Goal: Task Accomplishment & Management: Manage account settings

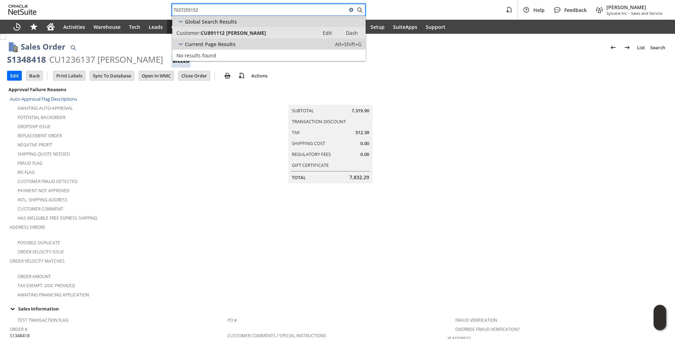
type input "7037255152"
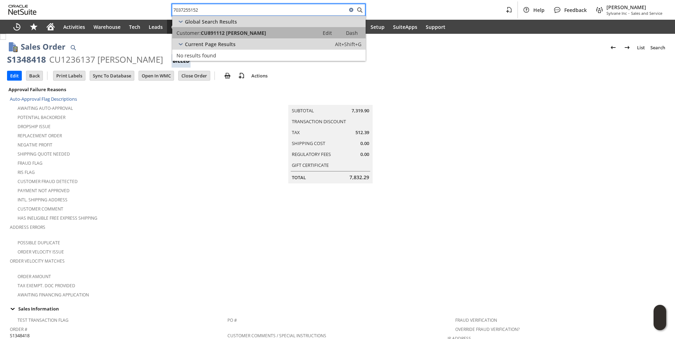
click at [216, 37] on link "Customer: CU891112 LaTricia Harris Edit Dash" at bounding box center [268, 32] width 193 height 11
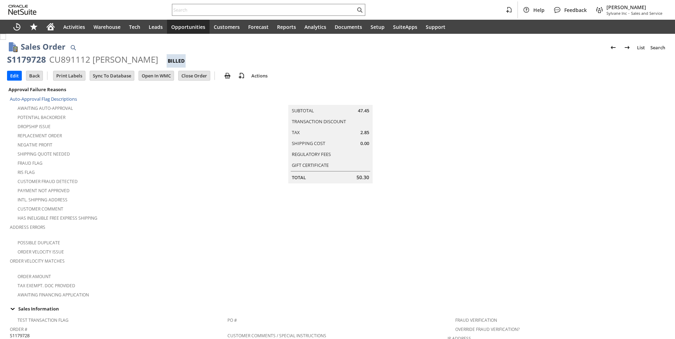
scroll to position [378, 0]
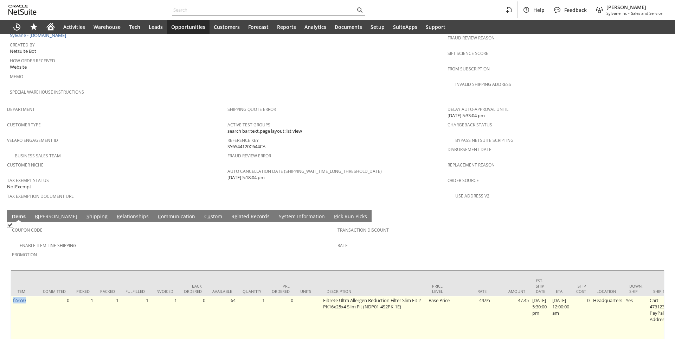
drag, startPoint x: 0, startPoint y: 0, endPoint x: 12, endPoint y: 283, distance: 283.4
click at [12, 296] on td "fi5650" at bounding box center [24, 319] width 26 height 46
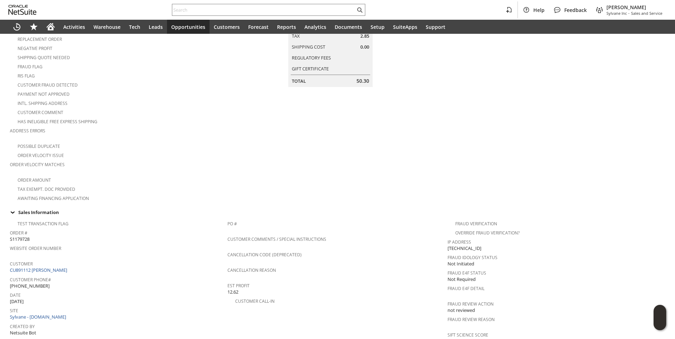
scroll to position [0, 0]
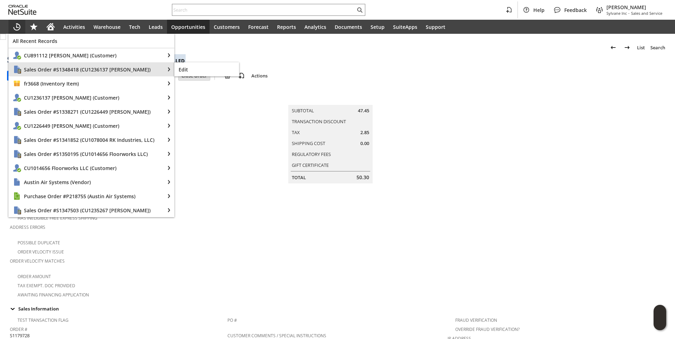
click at [57, 66] on span "Sales Order #S1348418 (CU1236137 brayan baez)" at bounding box center [92, 69] width 136 height 7
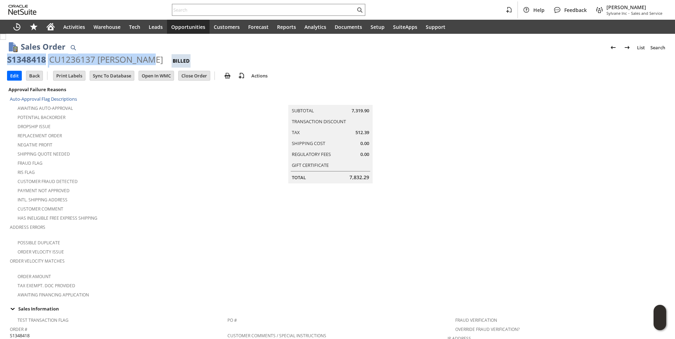
drag, startPoint x: 8, startPoint y: 58, endPoint x: 144, endPoint y: 55, distance: 135.8
click at [144, 55] on div "S1348418 CU1236137 brayan baez Billed" at bounding box center [337, 61] width 661 height 14
copy div "S1348418 CU1236137 brayan baez"
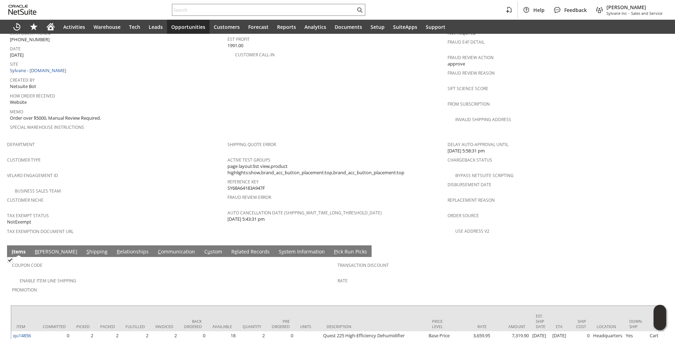
scroll to position [377, 0]
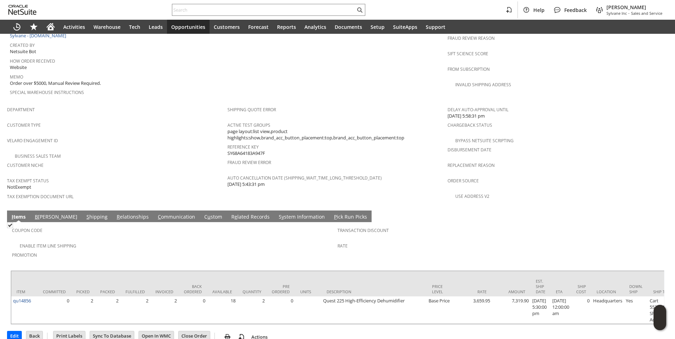
click at [230, 213] on link "R e lated Records" at bounding box center [251, 217] width 42 height 8
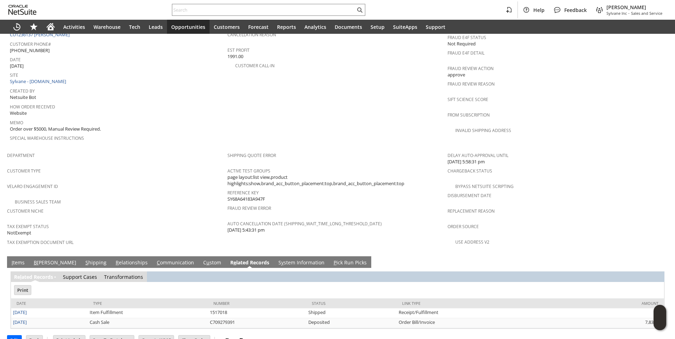
scroll to position [0, 0]
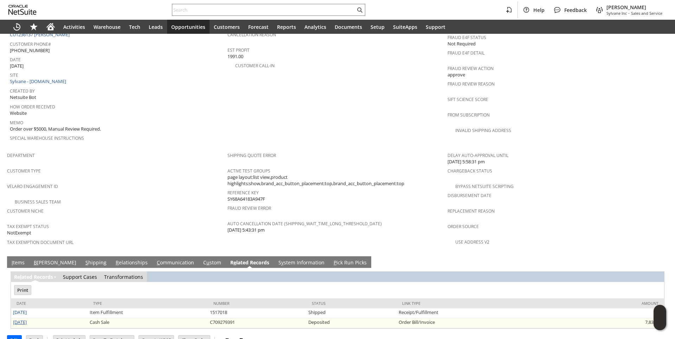
click at [27, 319] on link "8/21/2025" at bounding box center [20, 322] width 14 height 6
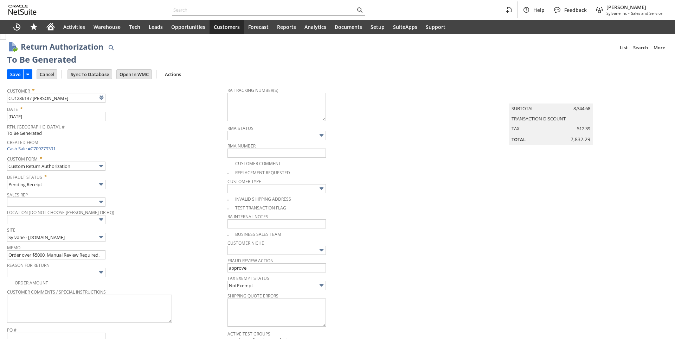
type input "Add"
type input "Copy Previous"
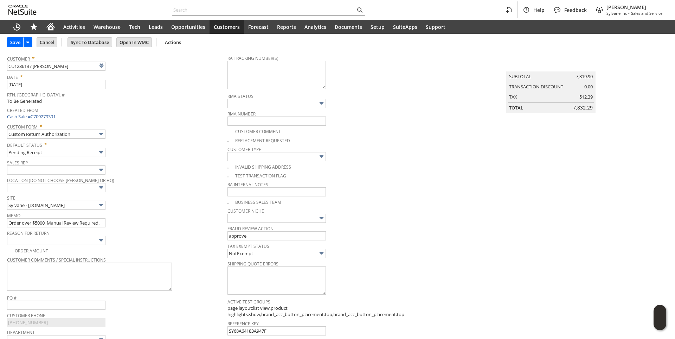
scroll to position [70, 0]
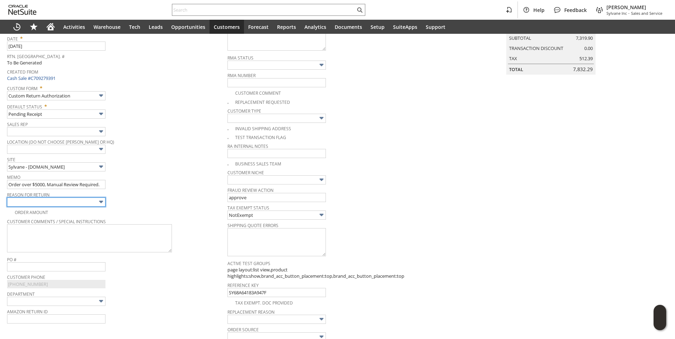
click at [82, 202] on input "text" at bounding box center [56, 201] width 98 height 9
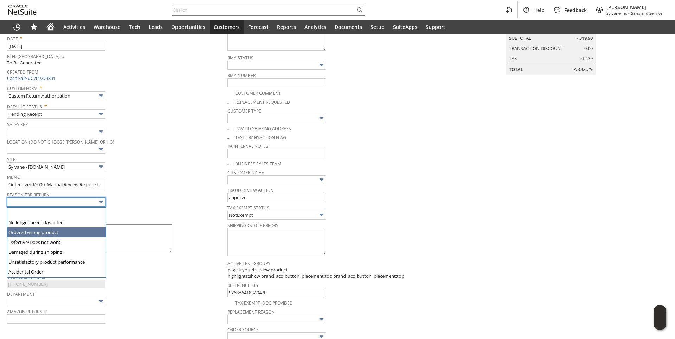
type input "Ordered wrong product"
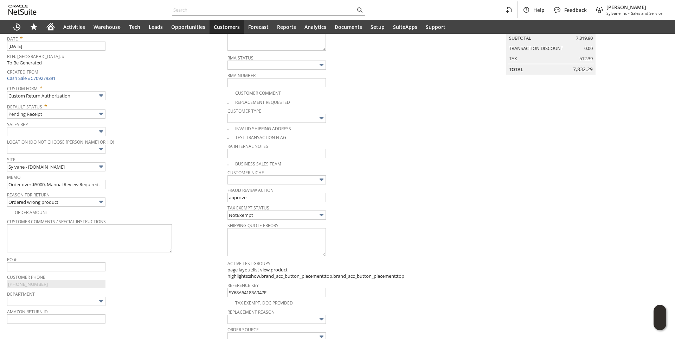
click at [167, 170] on div "Site Sylvane - www.sylvane.com" at bounding box center [115, 162] width 217 height 17
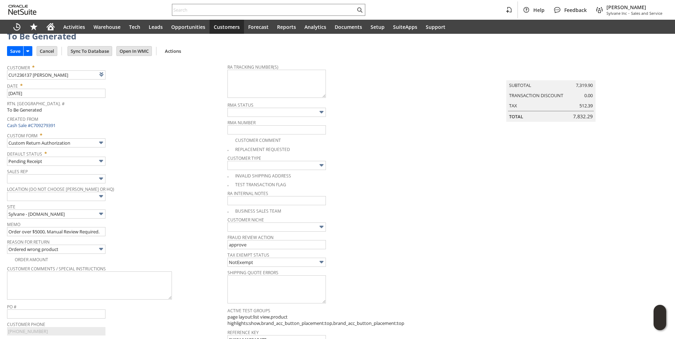
scroll to position [35, 0]
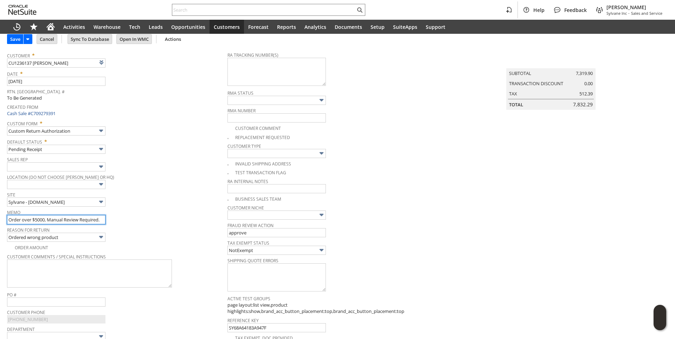
drag, startPoint x: 109, startPoint y: 221, endPoint x: 130, endPoint y: 221, distance: 20.8
click at [130, 221] on div "Memo Order over $5000, Manual Review Required." at bounding box center [115, 215] width 217 height 17
type input "O"
type input "n"
type input "Needed a unit wired for 110-120V"
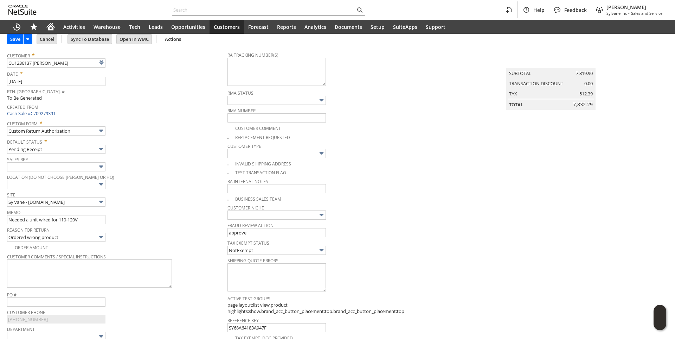
click at [159, 157] on span "Sales Rep" at bounding box center [115, 158] width 217 height 8
click at [17, 38] on input "Save" at bounding box center [15, 38] width 16 height 9
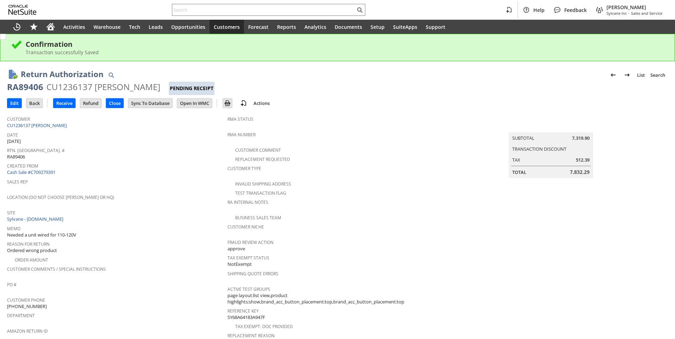
click at [24, 85] on div "RA89406" at bounding box center [25, 86] width 36 height 11
click at [119, 170] on div "Created From Cash Sale #C709279391" at bounding box center [115, 168] width 217 height 15
click at [51, 127] on link "CU1236137 [PERSON_NAME]" at bounding box center [38, 125] width 62 height 6
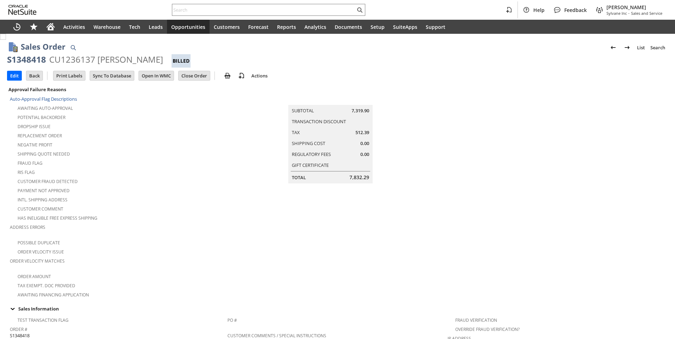
scroll to position [377, 0]
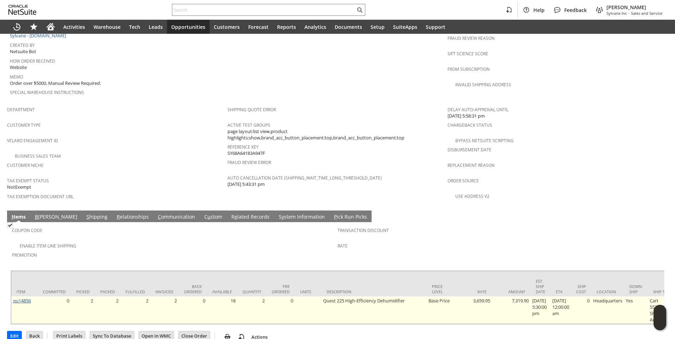
click at [19, 297] on link "qu14856" at bounding box center [22, 300] width 18 height 6
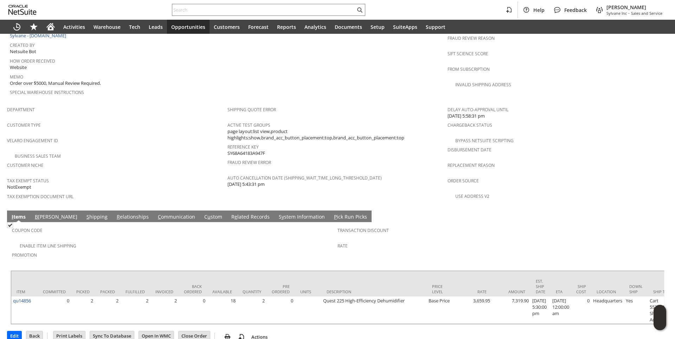
click at [230, 213] on link "R e lated Records" at bounding box center [251, 217] width 42 height 8
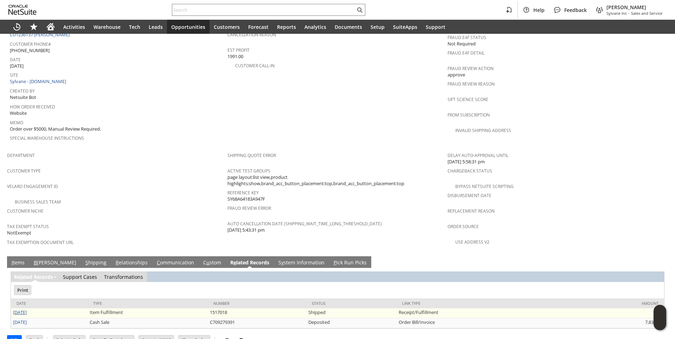
click at [27, 309] on link "8/21/2025" at bounding box center [20, 312] width 14 height 6
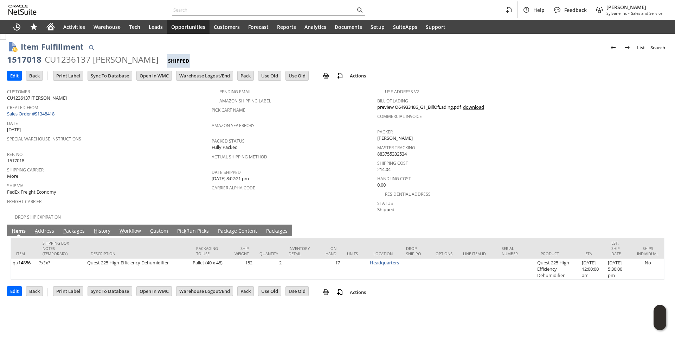
click at [231, 227] on span "g" at bounding box center [232, 230] width 3 height 7
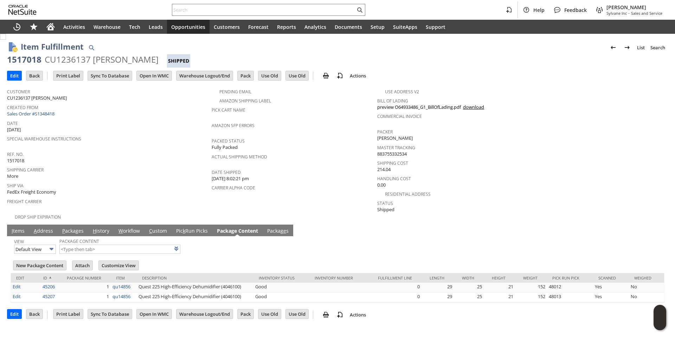
click at [274, 227] on link "Packag e s" at bounding box center [278, 231] width 25 height 8
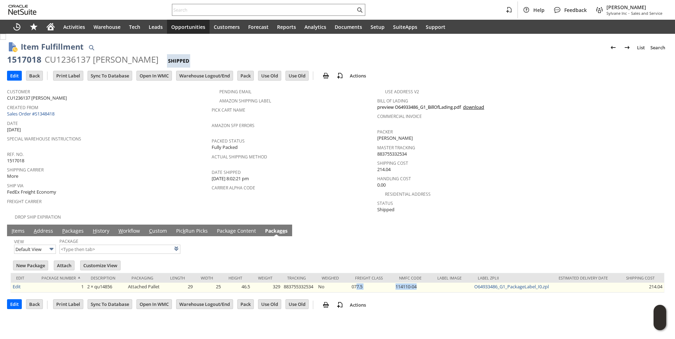
drag, startPoint x: 423, startPoint y: 280, endPoint x: 357, endPoint y: 280, distance: 65.8
click at [357, 282] on tr "Edit 1 2 × qu14856 Attached Pallet 29 25 46.5 329 883755332534 No 077.5 114110-…" at bounding box center [337, 287] width 653 height 10
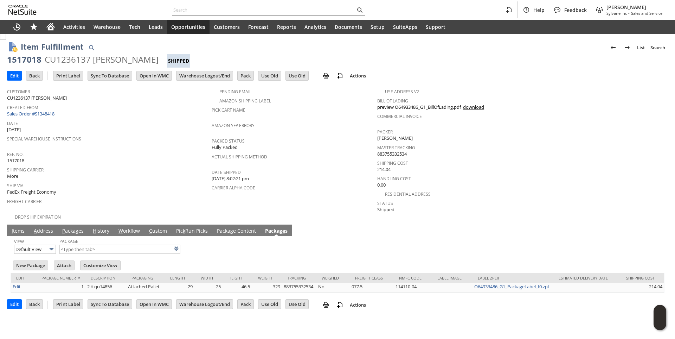
click at [353, 273] on td "Freight Class" at bounding box center [372, 277] width 44 height 9
drag, startPoint x: 423, startPoint y: 282, endPoint x: 375, endPoint y: 271, distance: 49.1
click at [375, 273] on table "Edit Package Number Description Packaging Length Width Height Weight Tracking W…" at bounding box center [337, 282] width 653 height 19
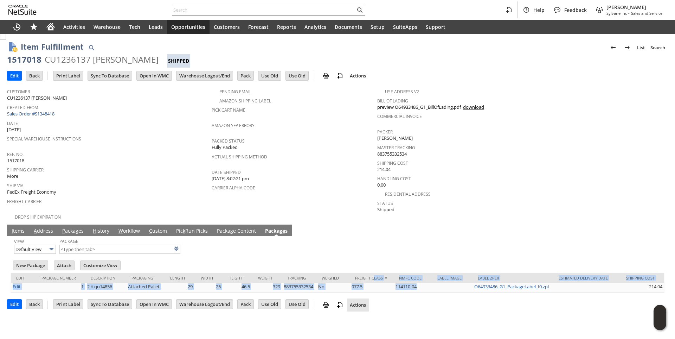
click at [369, 301] on link "Actions" at bounding box center [358, 304] width 22 height 6
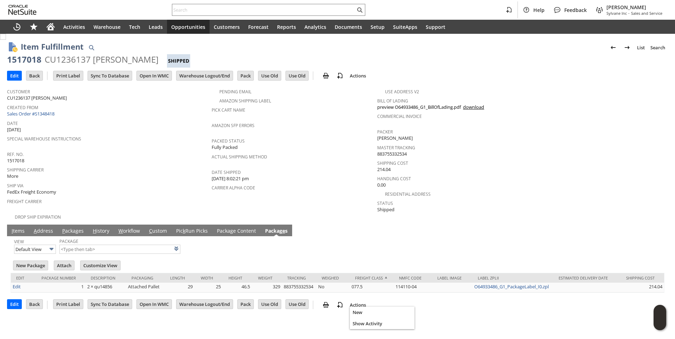
click at [293, 327] on div "Item Fulfillment List Search 1517018 CU1236137 brayan baez Shipped Go Edit Back…" at bounding box center [337, 186] width 675 height 305
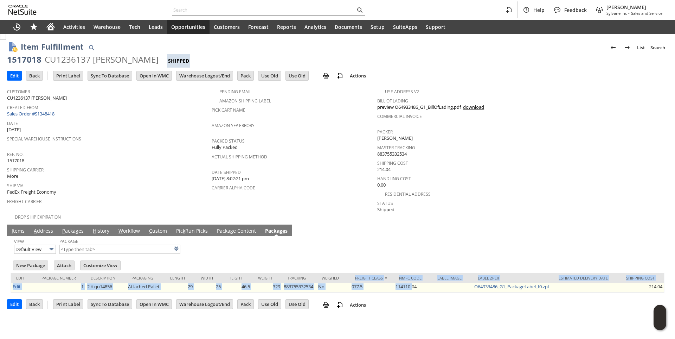
drag, startPoint x: 353, startPoint y: 273, endPoint x: 413, endPoint y: 281, distance: 59.9
click at [413, 281] on table "Edit Package Number Description Packaging Length Width Height Weight Tracking W…" at bounding box center [337, 282] width 653 height 19
click at [417, 315] on div "Item Fulfillment List Search 1517018 CU1236137 brayan baez Shipped Go Edit Back…" at bounding box center [337, 186] width 675 height 305
drag, startPoint x: 420, startPoint y: 280, endPoint x: 351, endPoint y: 280, distance: 69.6
click at [351, 282] on tr "Edit 1 2 × qu14856 Attached Pallet 29 25 46.5 329 883755332534 No 077.5 114110-…" at bounding box center [337, 287] width 653 height 10
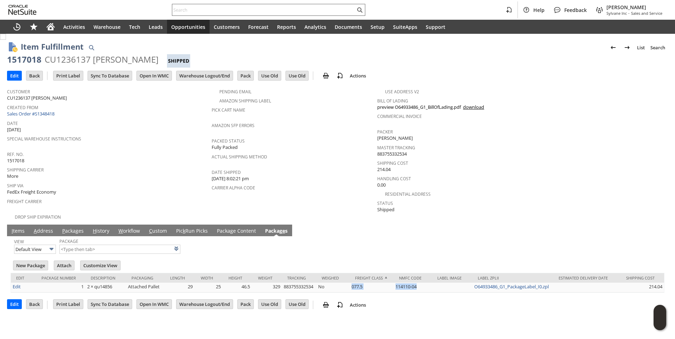
click at [204, 9] on input "text" at bounding box center [263, 10] width 183 height 8
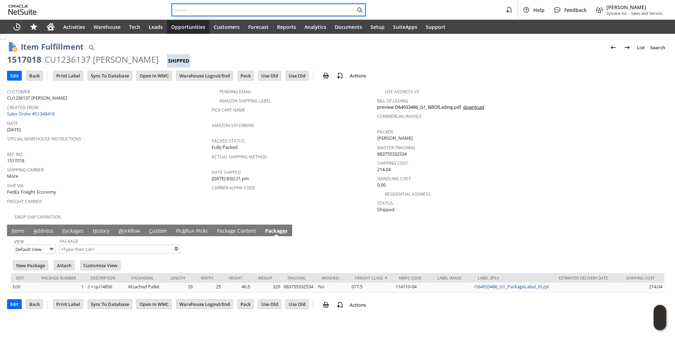
paste input "CU959684 Air P Ltd."
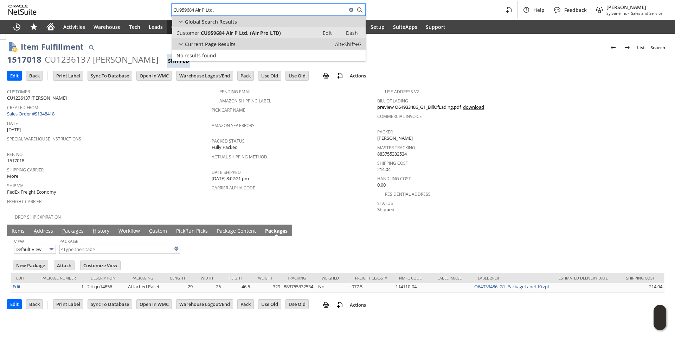
type input "CU959684 Air P Ltd."
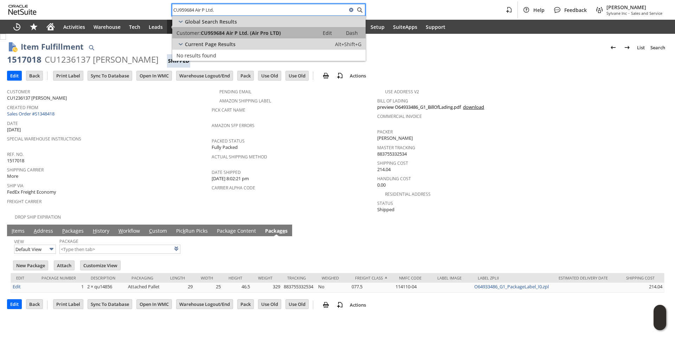
click at [217, 35] on span "CU959684 Air P Ltd. (Air Pro LTD)" at bounding box center [241, 33] width 80 height 7
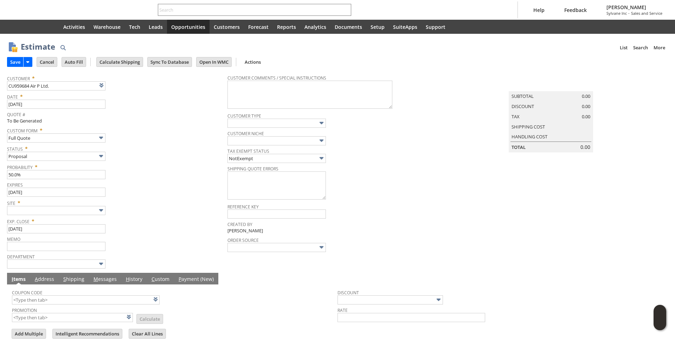
type input "[DATE]"
type input "Intelligent Recommendations ⁰"
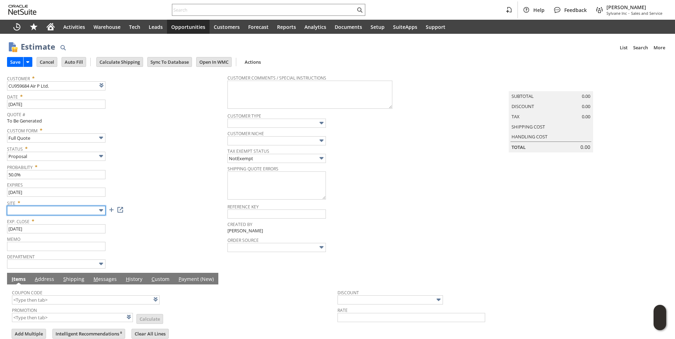
click at [77, 212] on input "text" at bounding box center [56, 210] width 98 height 9
type input "Sylvane - [DOMAIN_NAME]"
click at [161, 157] on div "Status * Proposal" at bounding box center [115, 152] width 217 height 18
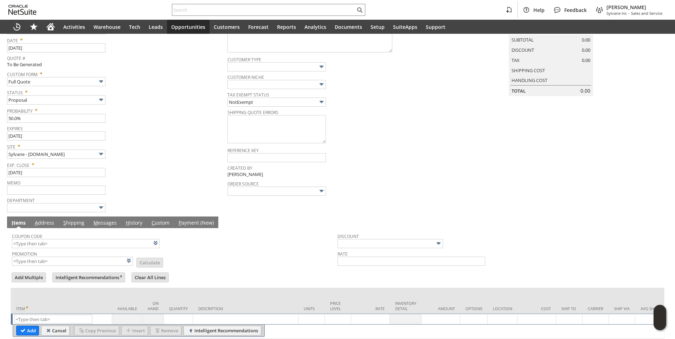
scroll to position [89, 0]
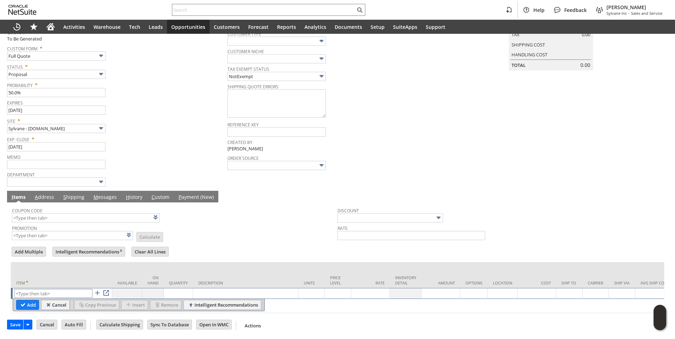
click at [47, 288] on td "List Search" at bounding box center [61, 293] width 101 height 11
click at [47, 289] on input "text" at bounding box center [53, 293] width 78 height 9
paste input "qu7571"
type input "qu7571"
click at [231, 263] on td "Description" at bounding box center [246, 275] width 106 height 26
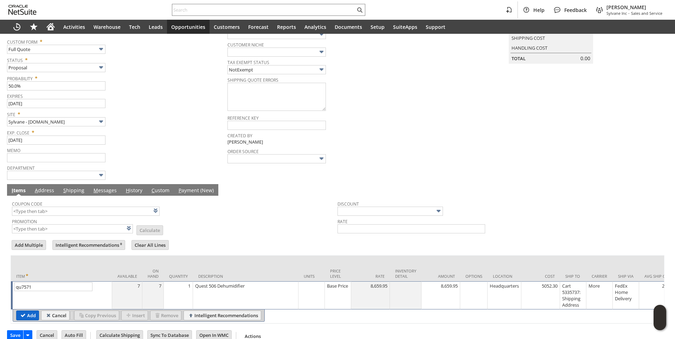
click at [31, 316] on input "Add" at bounding box center [28, 315] width 22 height 9
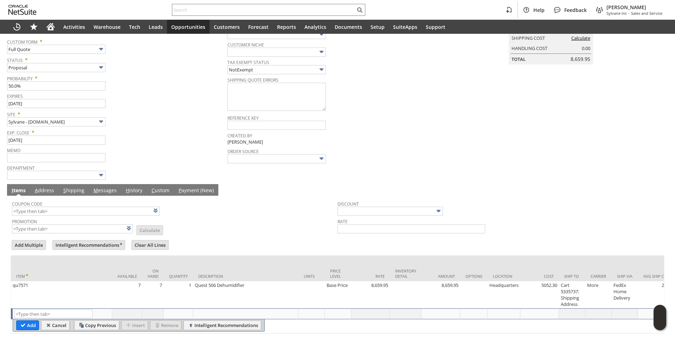
type input "Intelligent Recommendations¹⁰"
paste input "qu12941"
type input "qu12941"
click at [223, 264] on td "Description" at bounding box center [246, 268] width 106 height 26
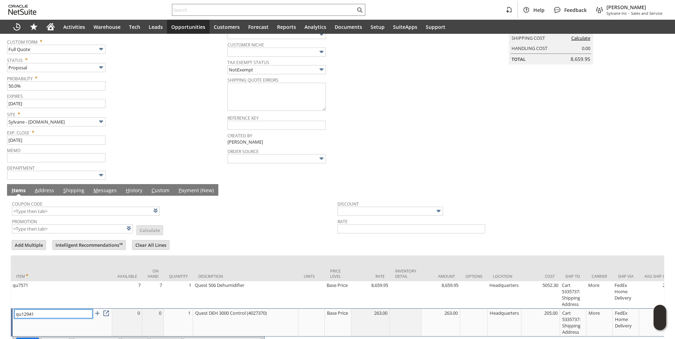
scroll to position [133, 0]
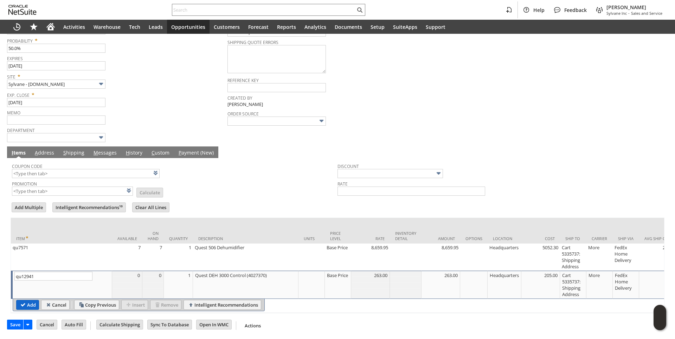
click at [22, 300] on input "Add" at bounding box center [28, 304] width 22 height 9
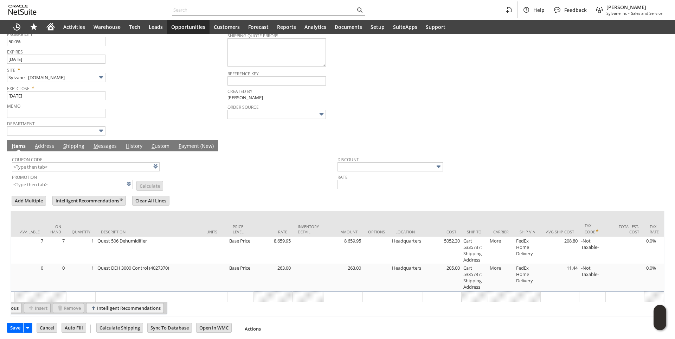
scroll to position [0, 139]
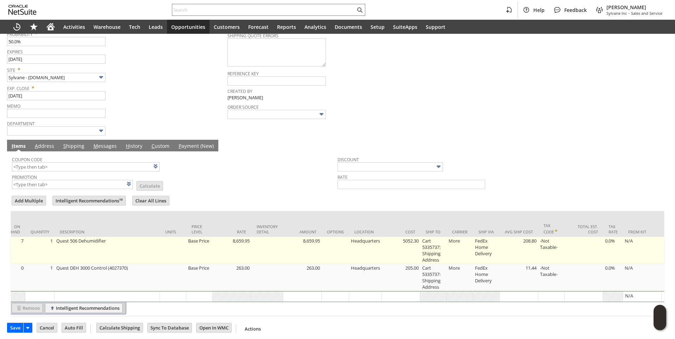
click at [435, 251] on td "Cart 5335737: Shipping Address" at bounding box center [434, 250] width 26 height 27
type input "Cart 5335737: Shipping Address"
type input "OK"
type input "Make Copy"
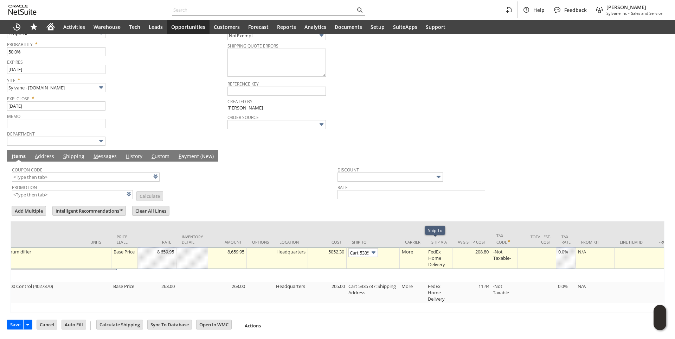
scroll to position [0, 47]
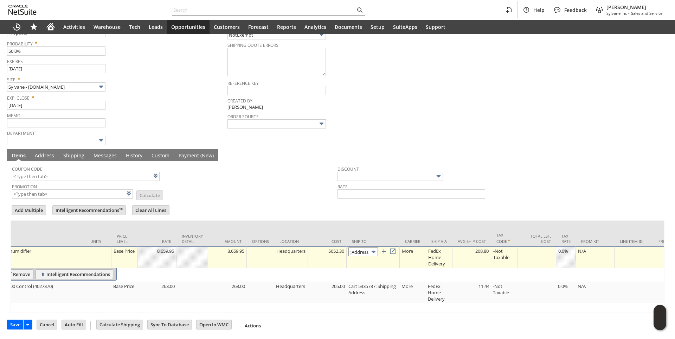
click at [369, 249] on input "Cart 5335737: Shipping Address" at bounding box center [364, 251] width 30 height 9
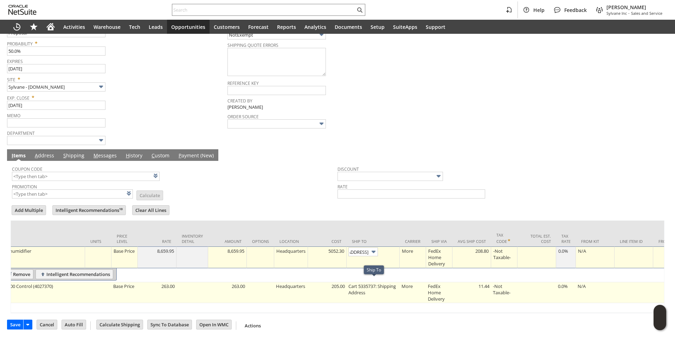
scroll to position [0, 0]
click at [360, 284] on td "Cart 5335737: Shipping Address" at bounding box center [373, 292] width 53 height 21
type input "Cart 5335737: Shipping Address"
type input "OK"
type input "Make Copy"
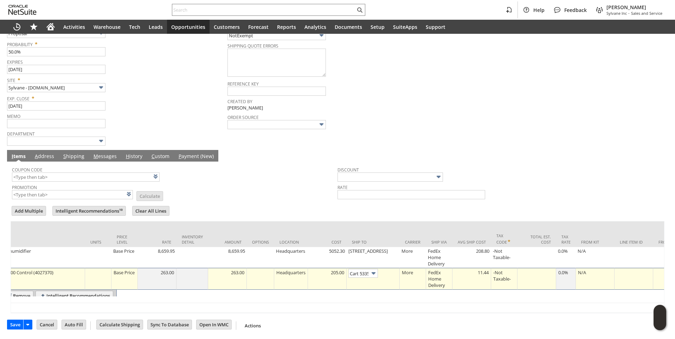
scroll to position [0, 47]
click at [358, 269] on input "Cart 5335737: Shipping Address" at bounding box center [364, 273] width 30 height 9
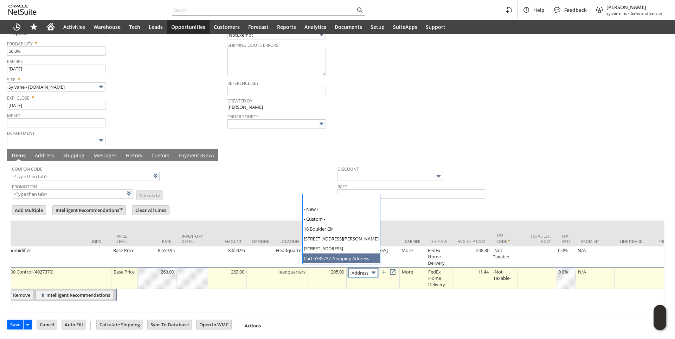
scroll to position [29, 0]
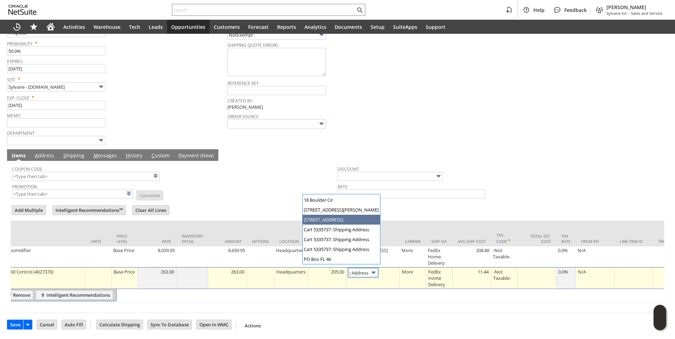
type input "955 Talleyrand Avenue​"
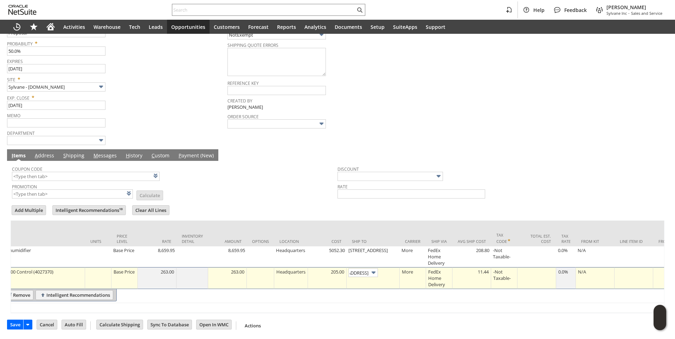
scroll to position [0, 0]
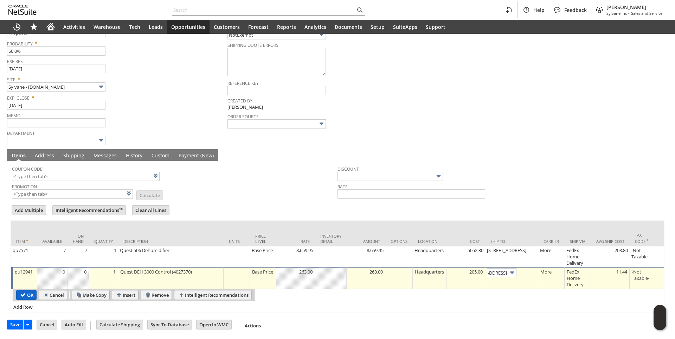
click at [26, 291] on input "OK" at bounding box center [27, 294] width 20 height 9
type input "Add"
type input "Copy Previous"
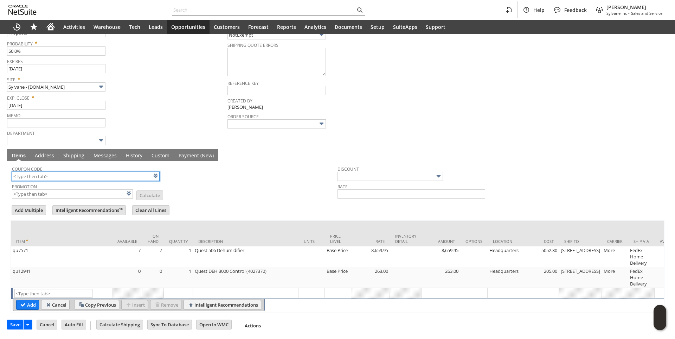
click at [53, 172] on input "text" at bounding box center [86, 176] width 148 height 9
click at [285, 189] on td "Promotion List Calculate" at bounding box center [175, 190] width 326 height 18
type input "HR285"
type input "Promo Code"
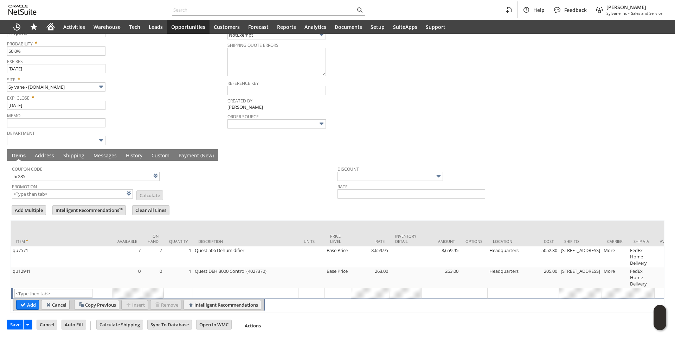
type input "-10.0%"
click at [106, 152] on link "M essages" at bounding box center [105, 156] width 27 height 8
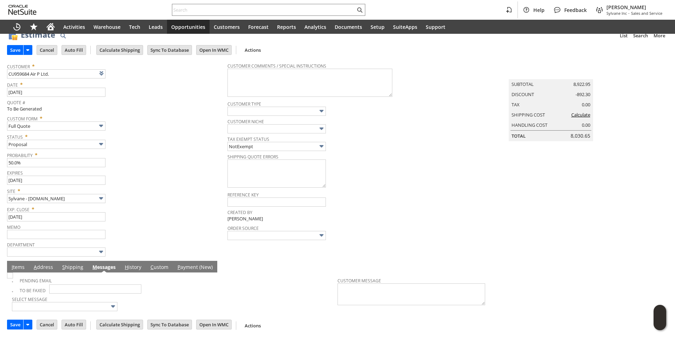
click at [13, 278] on img at bounding box center [10, 275] width 6 height 6
checkbox input "true"
click at [156, 174] on span "Expires" at bounding box center [115, 172] width 217 height 8
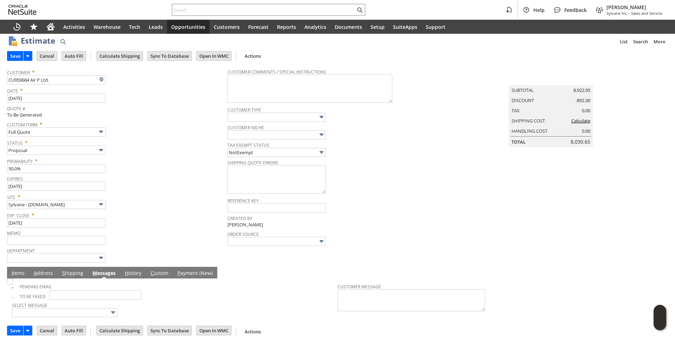
scroll to position [0, 0]
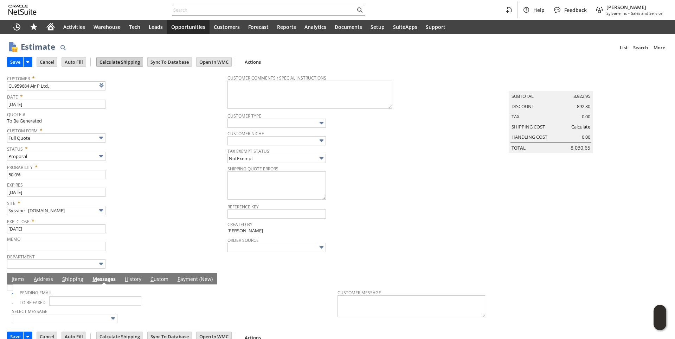
click at [120, 63] on input "Calculate Shipping" at bounding box center [120, 61] width 46 height 9
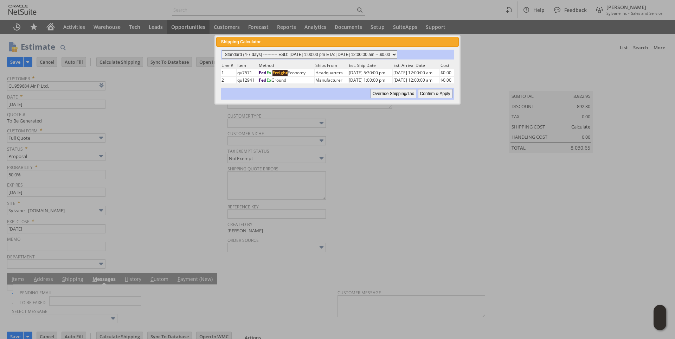
click at [397, 53] on select "Standard (4-7 days) ---------- ESD: 09/04/2025 1:00:00 pm ETA: 09/09/2025 12:00…" at bounding box center [310, 54] width 176 height 8
click at [222, 50] on select "Standard (4-7 days) ---------- ESD: 09/04/2025 1:00:00 pm ETA: 09/09/2025 12:00…" at bounding box center [310, 54] width 176 height 8
click at [431, 93] on input "Confirm & Apply" at bounding box center [435, 93] width 34 height 9
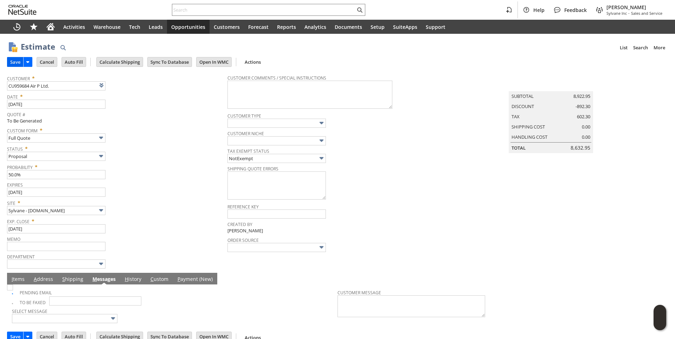
click at [17, 62] on input "Save" at bounding box center [15, 61] width 16 height 9
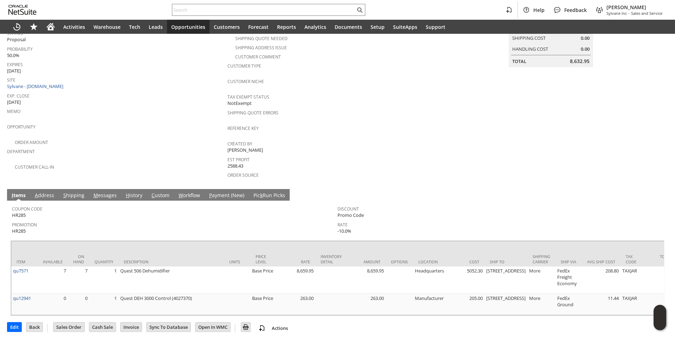
click at [105, 192] on link "M essages" at bounding box center [105, 196] width 27 height 8
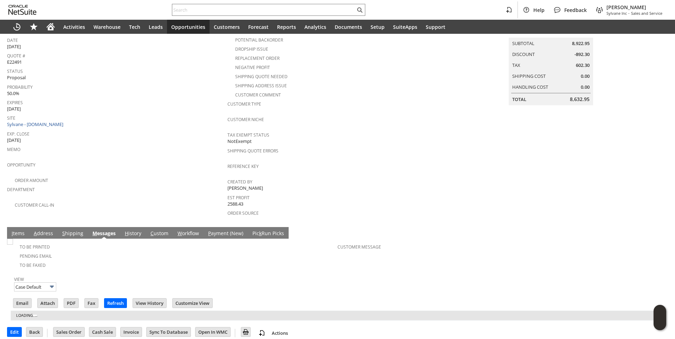
scroll to position [104, 0]
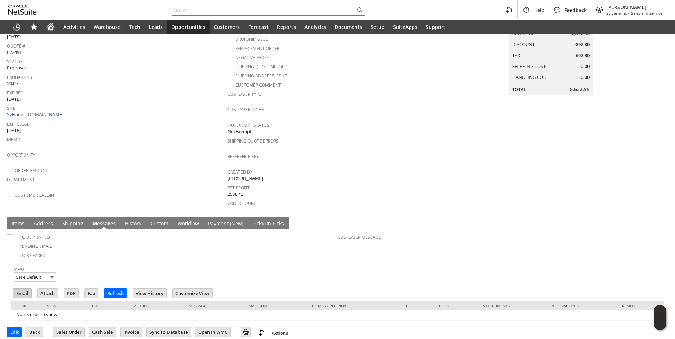
click at [26, 288] on input "Email" at bounding box center [22, 292] width 18 height 9
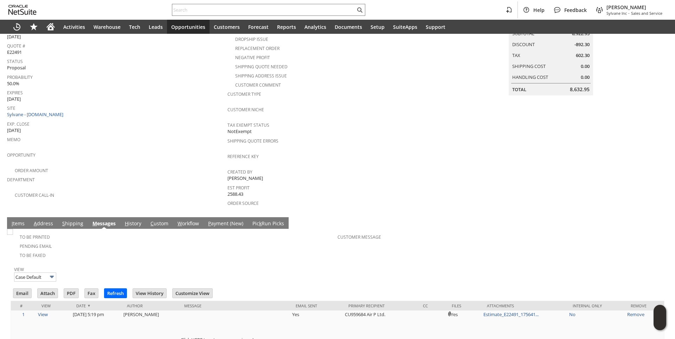
scroll to position [0, 0]
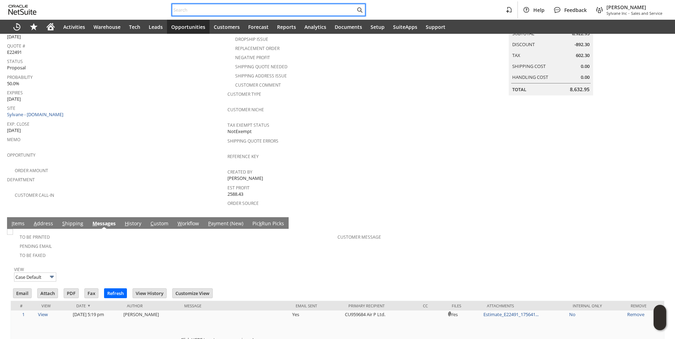
click at [201, 12] on input "text" at bounding box center [263, 10] width 183 height 8
paste input "2293445107"
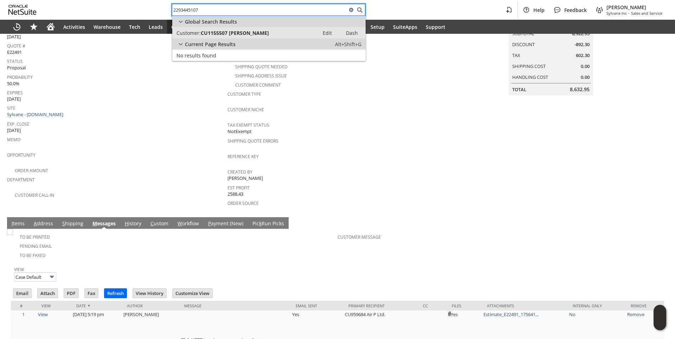
type input "2293445107"
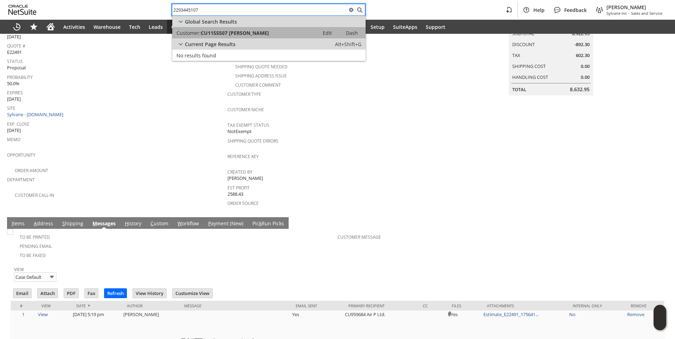
click at [234, 33] on span "CU1155507 joe camp" at bounding box center [235, 33] width 68 height 7
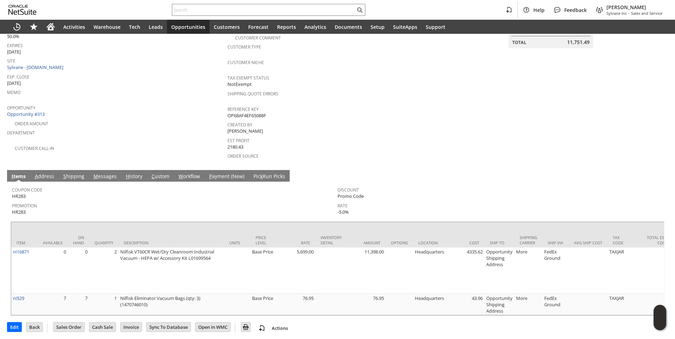
click at [108, 173] on link "M essages" at bounding box center [105, 177] width 27 height 8
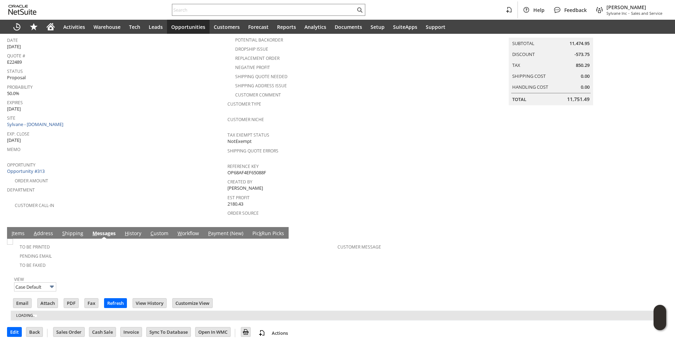
scroll to position [77, 0]
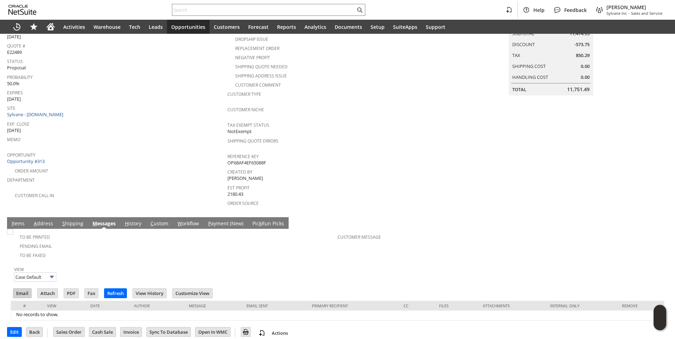
click at [26, 288] on input "Email" at bounding box center [22, 292] width 18 height 9
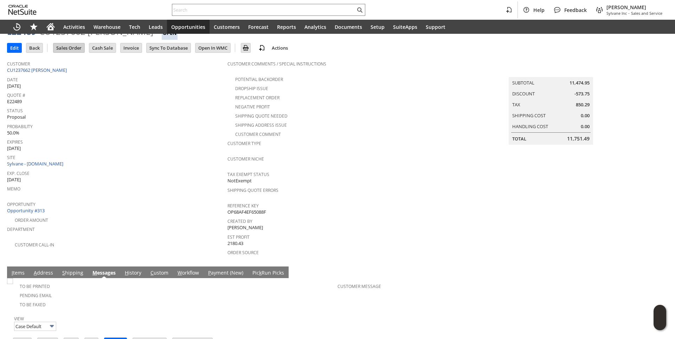
scroll to position [0, 0]
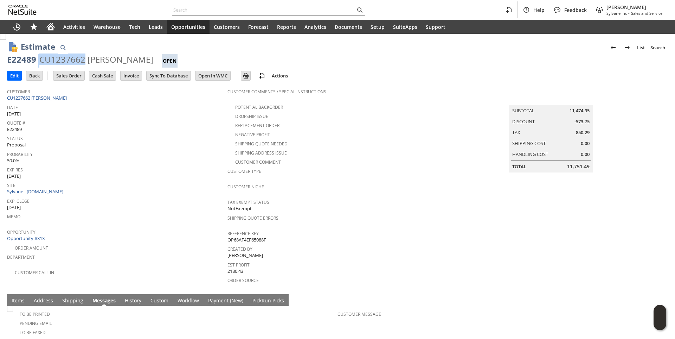
drag, startPoint x: 38, startPoint y: 60, endPoint x: 84, endPoint y: 58, distance: 46.1
click at [84, 58] on div "E22489 CU1237662 Anthony Pedicini Open" at bounding box center [337, 61] width 661 height 14
click at [36, 58] on div "E22489 CU1237662 Anthony Pedicini Open" at bounding box center [337, 61] width 661 height 14
drag, startPoint x: 41, startPoint y: 59, endPoint x: 152, endPoint y: 58, distance: 111.1
click at [152, 58] on div "CU1237662 Anthony Pedicini" at bounding box center [96, 59] width 114 height 11
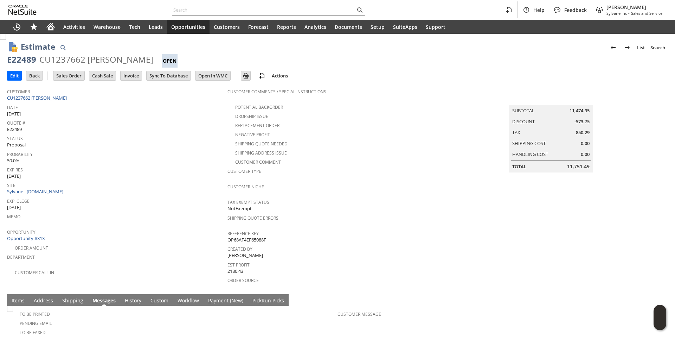
copy div "CU1237662 Anthony Pedicini"
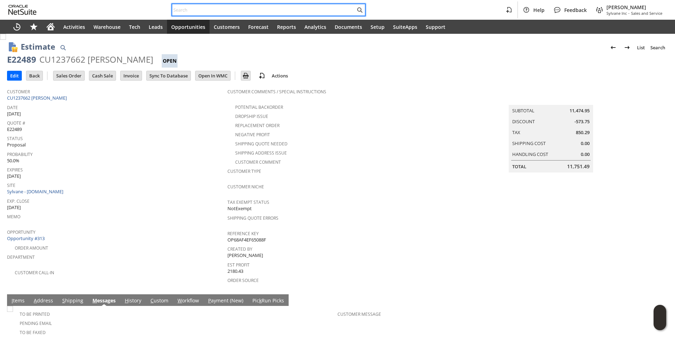
click at [186, 9] on input "text" at bounding box center [263, 10] width 183 height 8
paste input "Jacinta Downing"
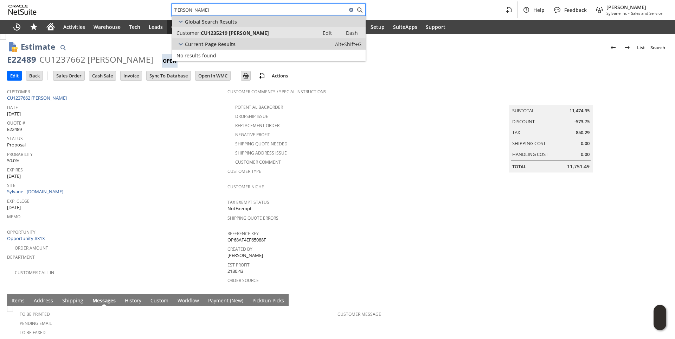
type input "Jacinta Downing"
click at [216, 33] on span "CU1235219 Jacinta Downing" at bounding box center [235, 33] width 68 height 7
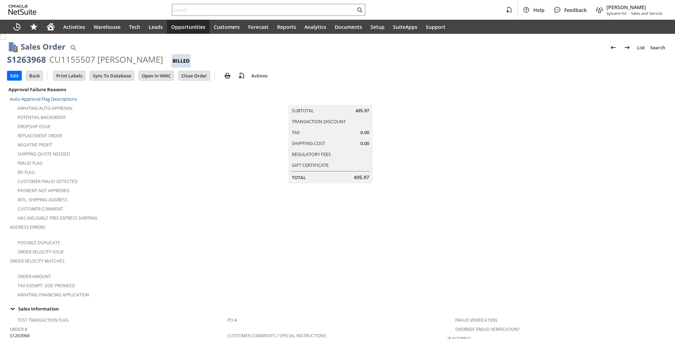
scroll to position [396, 0]
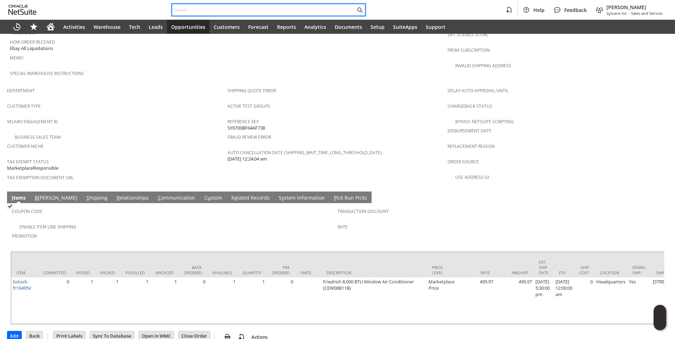
click at [190, 8] on input "text" at bounding box center [263, 10] width 183 height 8
paste input "3109516368"
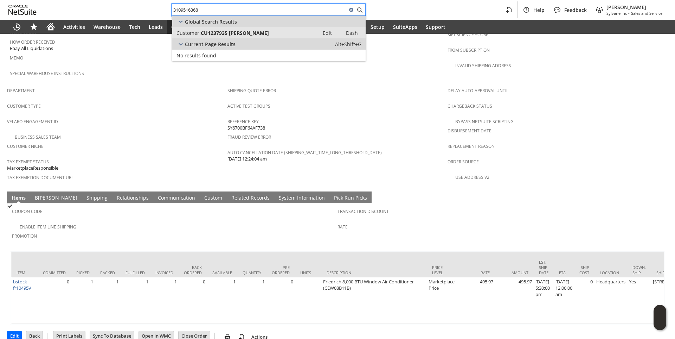
type input "3109516368"
click at [210, 35] on span "CU1237935 RICHARD H REILLY" at bounding box center [235, 33] width 68 height 7
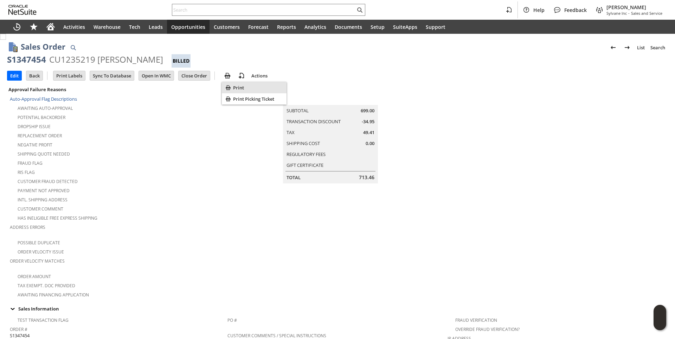
click at [233, 86] on span "Print" at bounding box center [258, 87] width 51 height 6
click at [192, 29] on span "Opportunities" at bounding box center [188, 27] width 34 height 7
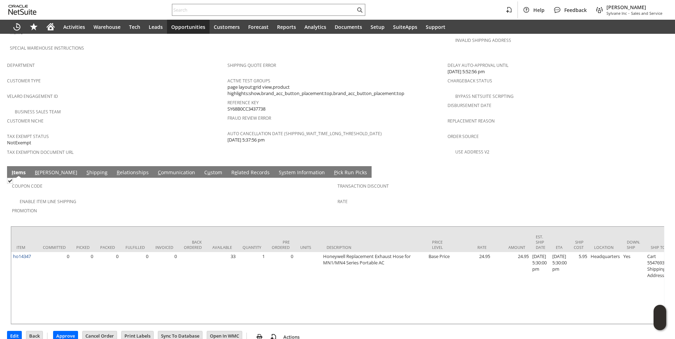
scroll to position [211, 0]
click at [156, 169] on link "C ommunication" at bounding box center [176, 173] width 41 height 8
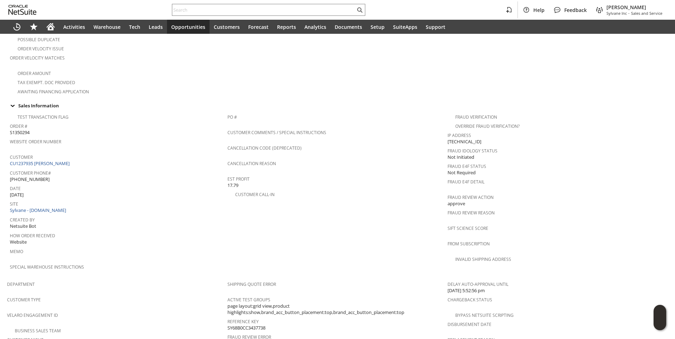
scroll to position [0, 0]
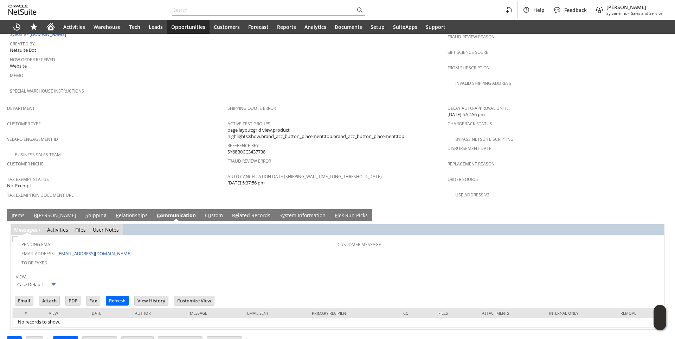
click at [278, 212] on link "S y stem Information" at bounding box center [303, 216] width 50 height 8
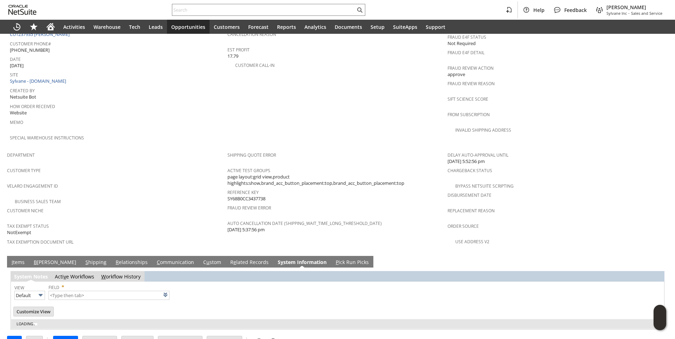
type input "1 to 25 of 94"
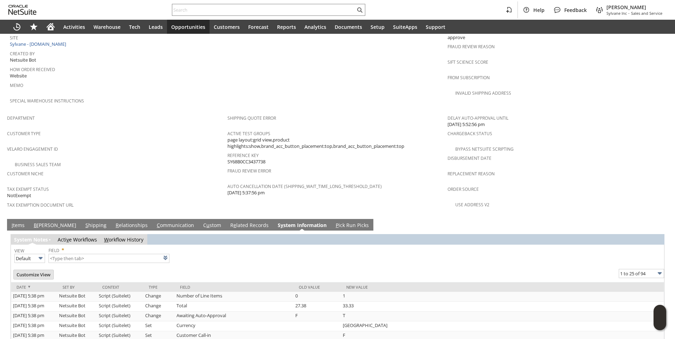
scroll to position [308, 0]
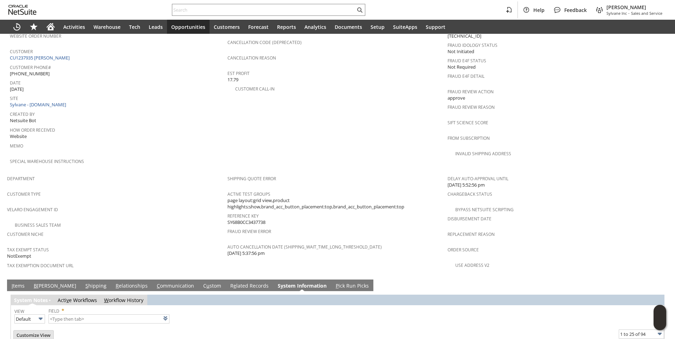
click at [21, 282] on link "I tems" at bounding box center [18, 286] width 17 height 8
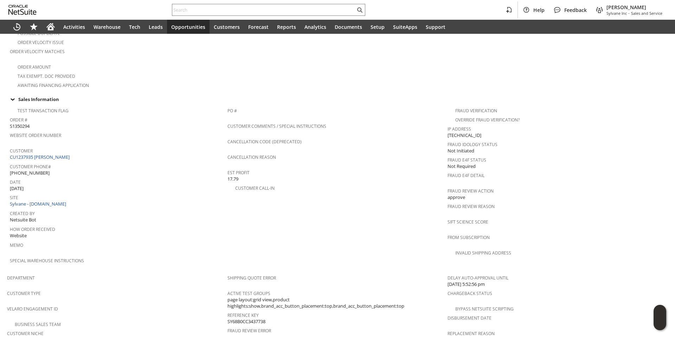
scroll to position [133, 0]
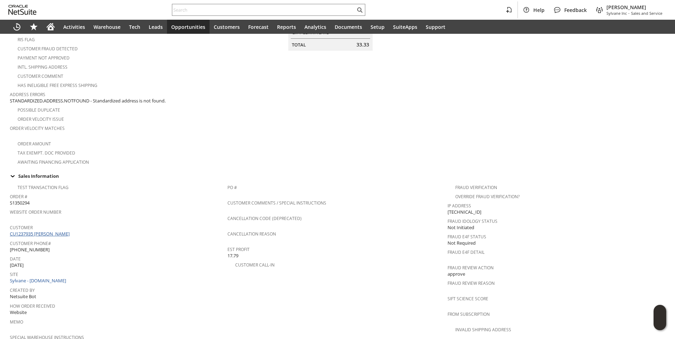
click at [62, 230] on link "CU1237935 RICHARD H REILLY" at bounding box center [41, 233] width 62 height 6
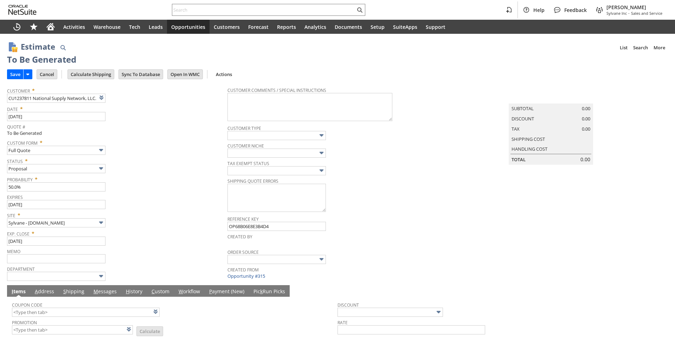
scroll to position [111, 0]
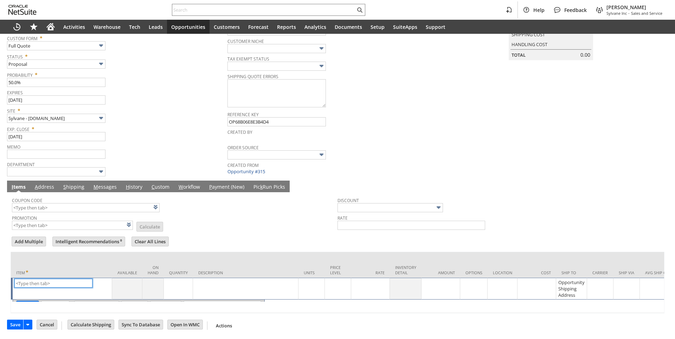
type input "Intelligent Recommendations ⁰"
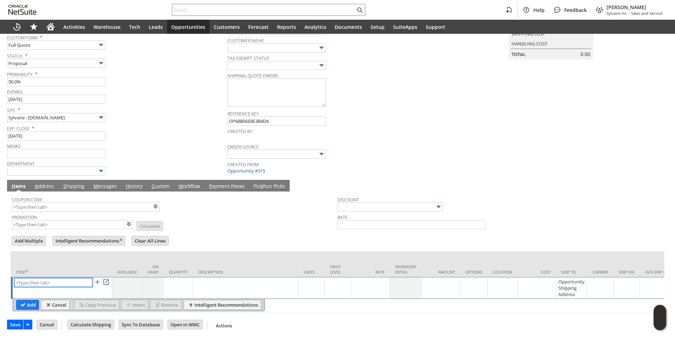
click at [44, 278] on input "text" at bounding box center [53, 282] width 78 height 9
paste input "eb1353"
type input "eb1353"
click at [209, 255] on td "Description" at bounding box center [246, 264] width 106 height 26
click at [28, 302] on input "Add" at bounding box center [28, 304] width 22 height 9
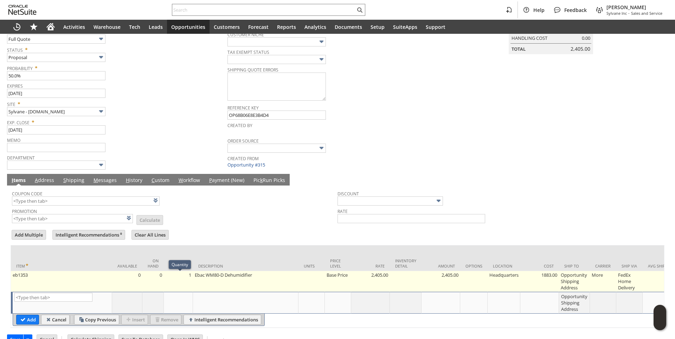
click at [189, 279] on td "1" at bounding box center [178, 281] width 29 height 21
type input "1"
type input "eb1353"
type input "OK"
type input "Make Copy"
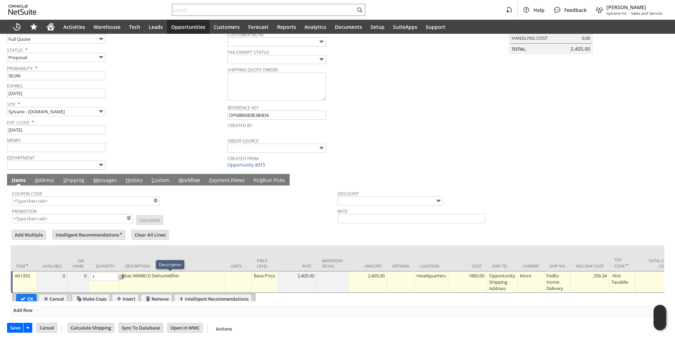
type input "2"
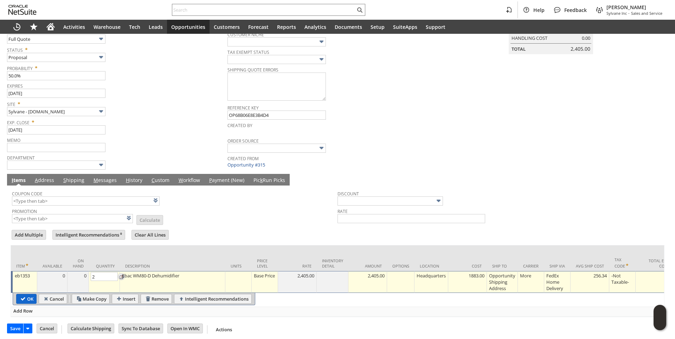
click at [32, 301] on input "OK" at bounding box center [27, 298] width 20 height 9
type input "Add"
type input "Copy Previous"
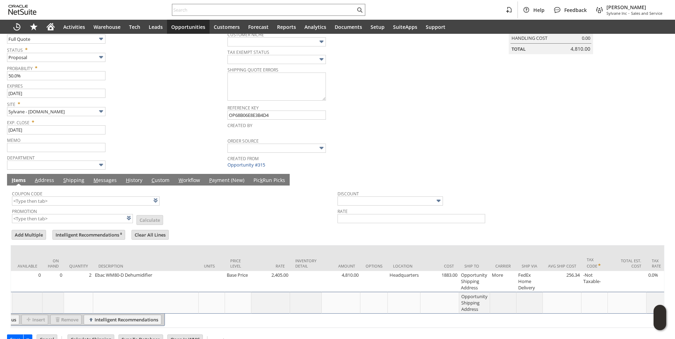
scroll to position [0, 205]
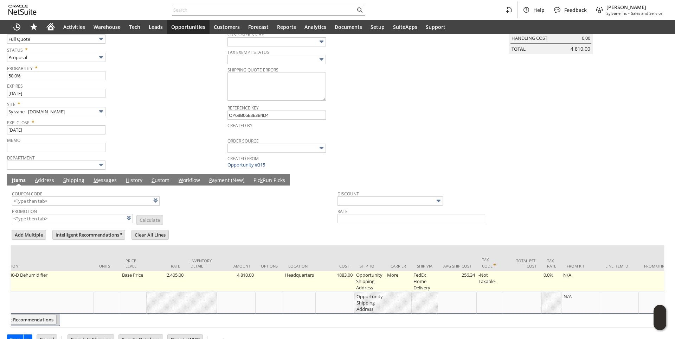
click at [376, 279] on td "Opportunity Shipping Address" at bounding box center [370, 281] width 31 height 21
type input "Opportunity Shipping Address"
type input "OK"
type input "Make Copy"
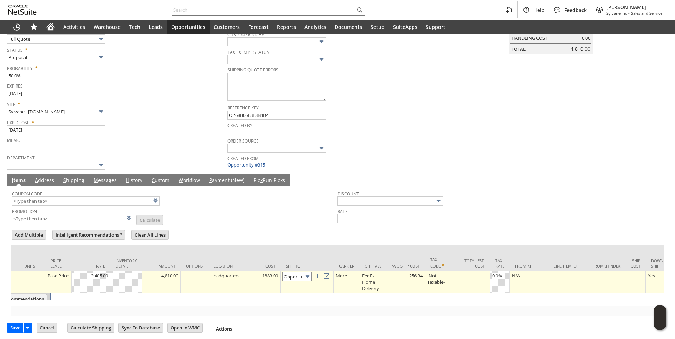
scroll to position [0, 44]
click at [305, 276] on input "Opportunity Shipping Address" at bounding box center [297, 276] width 30 height 9
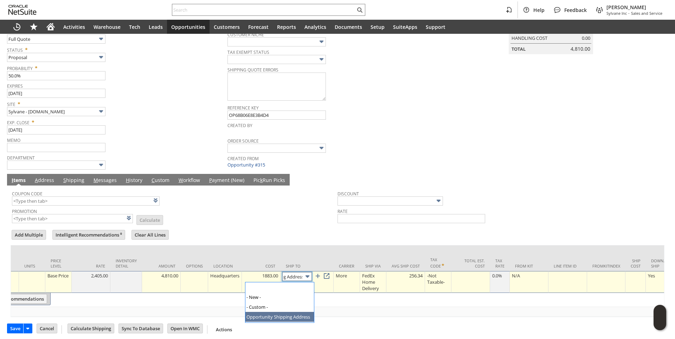
click at [305, 276] on input "Opportunity Shipping Address" at bounding box center [297, 276] width 30 height 9
click at [328, 279] on link at bounding box center [327, 276] width 8 height 8
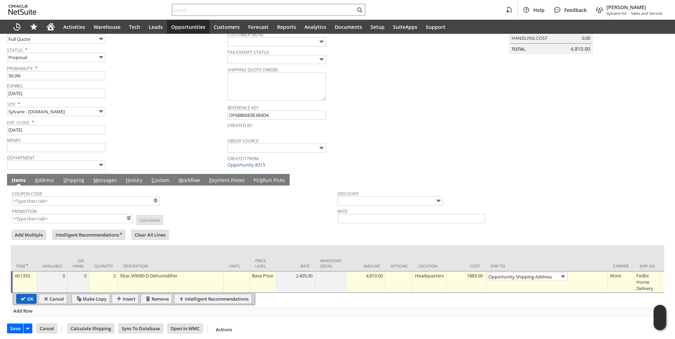
click at [27, 301] on input "OK" at bounding box center [27, 298] width 20 height 9
type input "Add"
type input "Copy Previous"
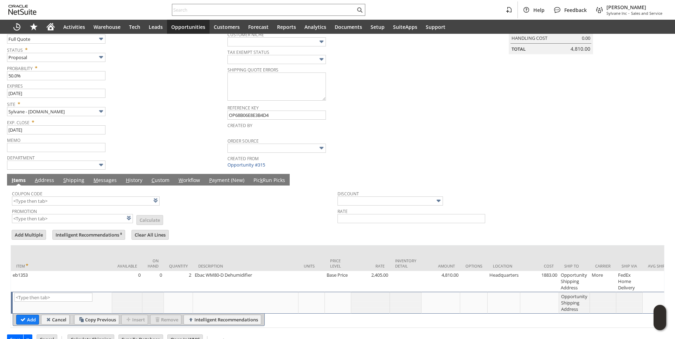
click at [104, 183] on link "M essages" at bounding box center [105, 181] width 27 height 8
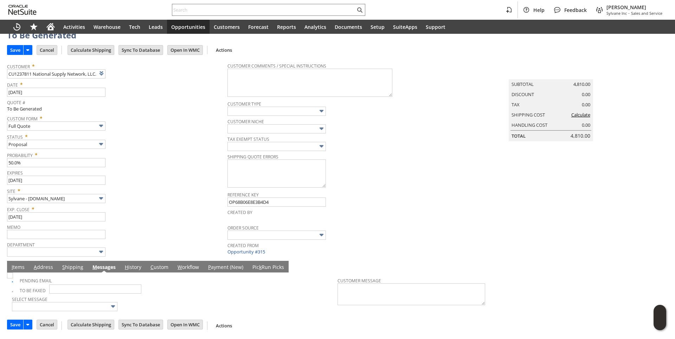
click at [152, 172] on span "Expires" at bounding box center [115, 172] width 217 height 8
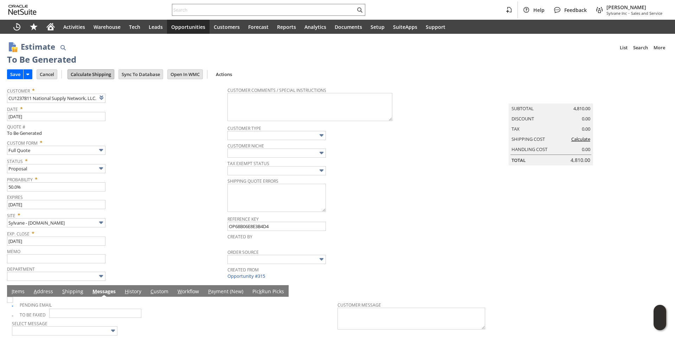
click at [98, 77] on input "Calculate Shipping" at bounding box center [91, 74] width 46 height 9
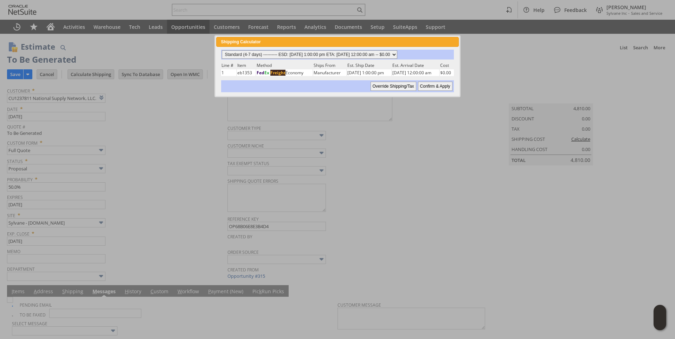
click at [397, 52] on select "Standard (4-7 days) ---------- ESD: 09/04/2025 1:00:00 pm ETA: 09/09/2025 12:00…" at bounding box center [310, 54] width 176 height 8
click at [222, 50] on select "Standard (4-7 days) ---------- ESD: 09/04/2025 1:00:00 pm ETA: 09/09/2025 12:00…" at bounding box center [310, 54] width 176 height 8
click at [438, 86] on input "Confirm & Apply" at bounding box center [435, 86] width 34 height 9
type input "NotExempt"
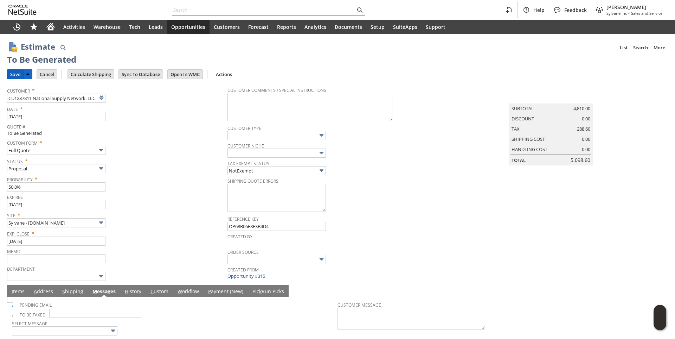
click at [14, 76] on input "Save" at bounding box center [15, 74] width 16 height 9
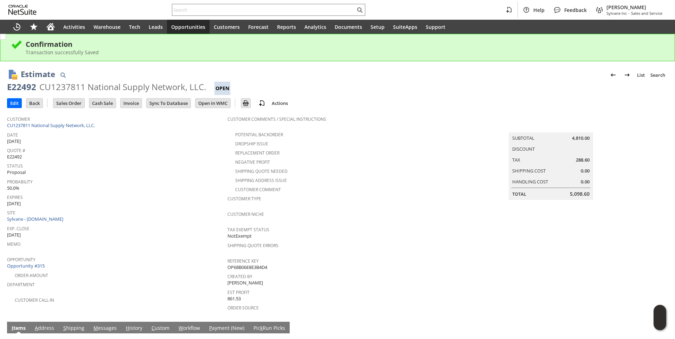
click at [191, 28] on span "Opportunities" at bounding box center [188, 27] width 34 height 7
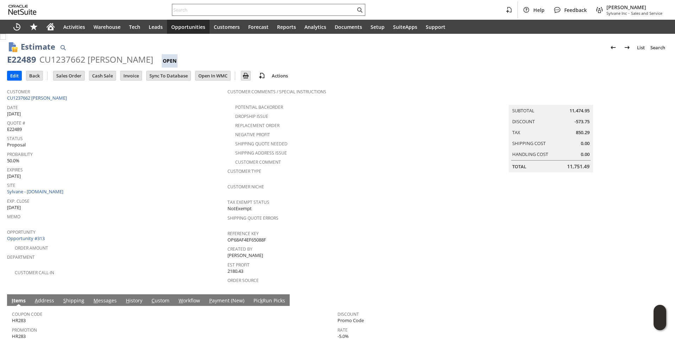
click at [192, 13] on input "text" at bounding box center [263, 10] width 183 height 8
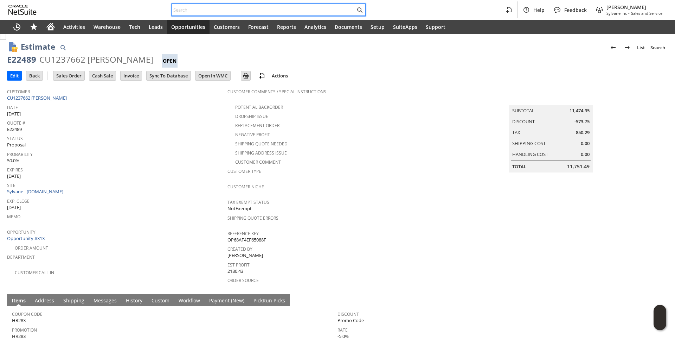
paste input "S1350195"
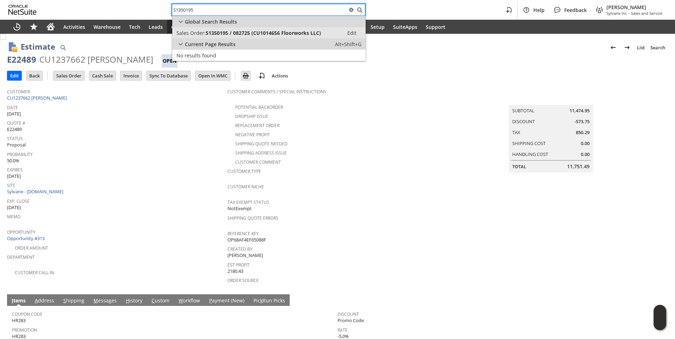
type input "S1350195"
click at [213, 33] on span "S1350195 / 082725 (CU1014656 Floorworks LLC)" at bounding box center [263, 33] width 115 height 7
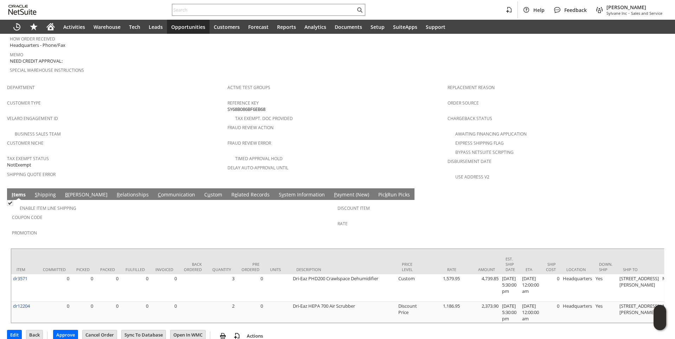
scroll to position [0, 113]
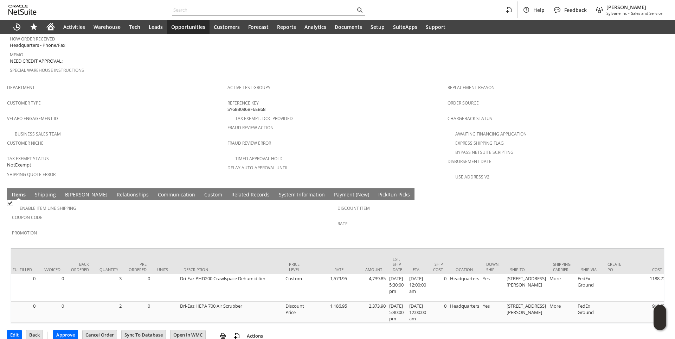
click at [368, 122] on span "Fraud Review Action" at bounding box center [336, 126] width 217 height 8
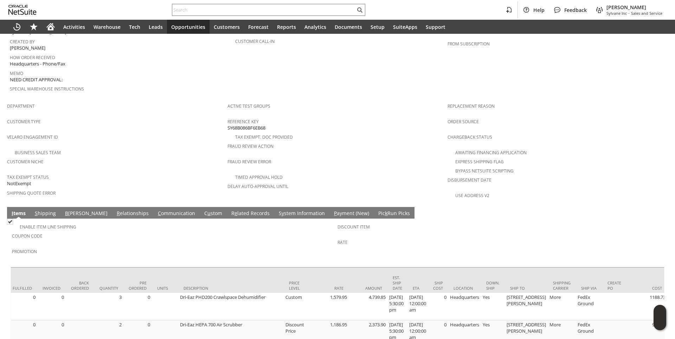
scroll to position [372, 0]
